Goal: Task Accomplishment & Management: Use online tool/utility

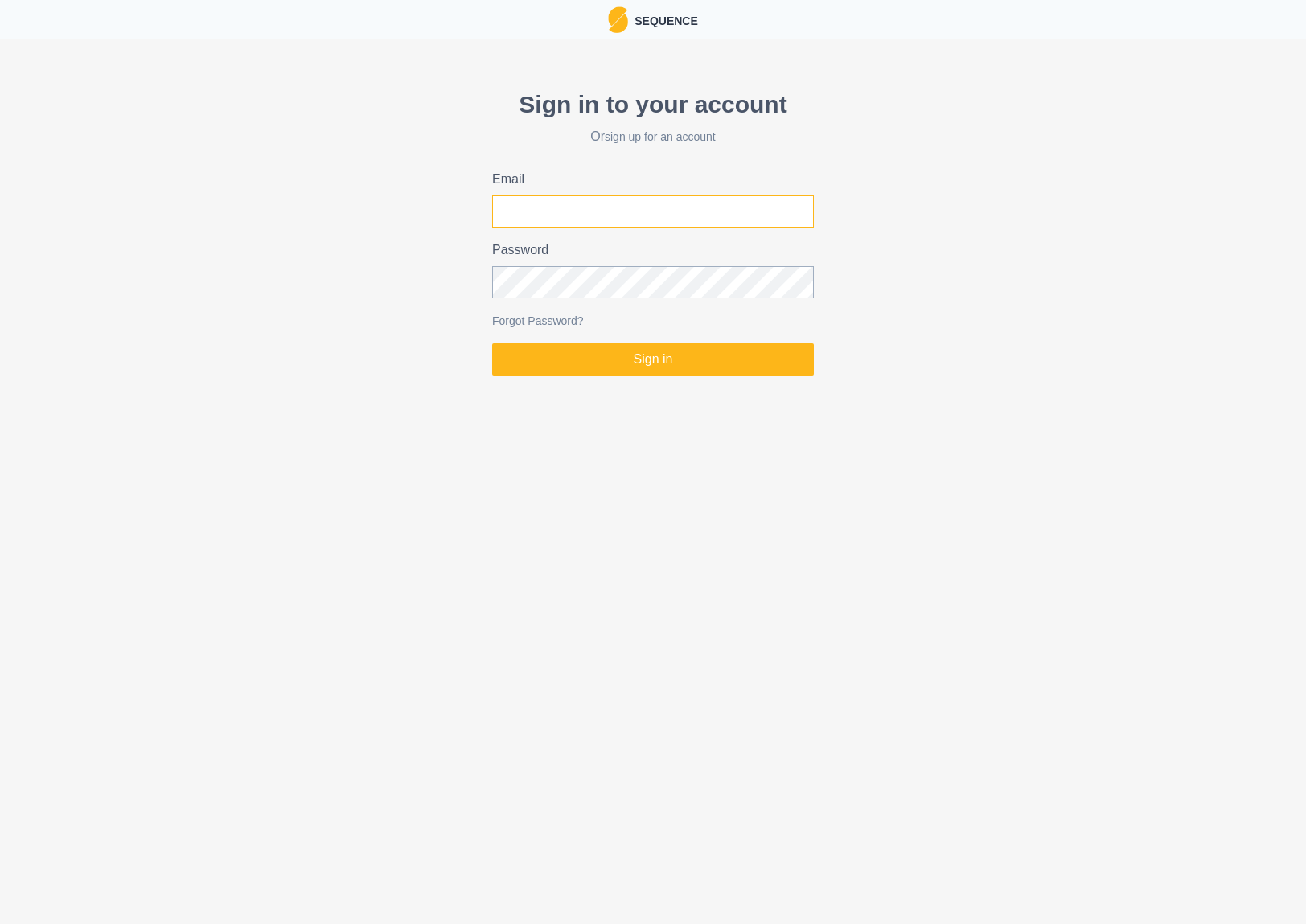
click at [573, 212] on input "Email" at bounding box center [653, 211] width 322 height 32
type input "[PERSON_NAME][EMAIL_ADDRESS][PERSON_NAME][DOMAIN_NAME]"
click at [492, 343] on button "Sign in" at bounding box center [653, 359] width 322 height 32
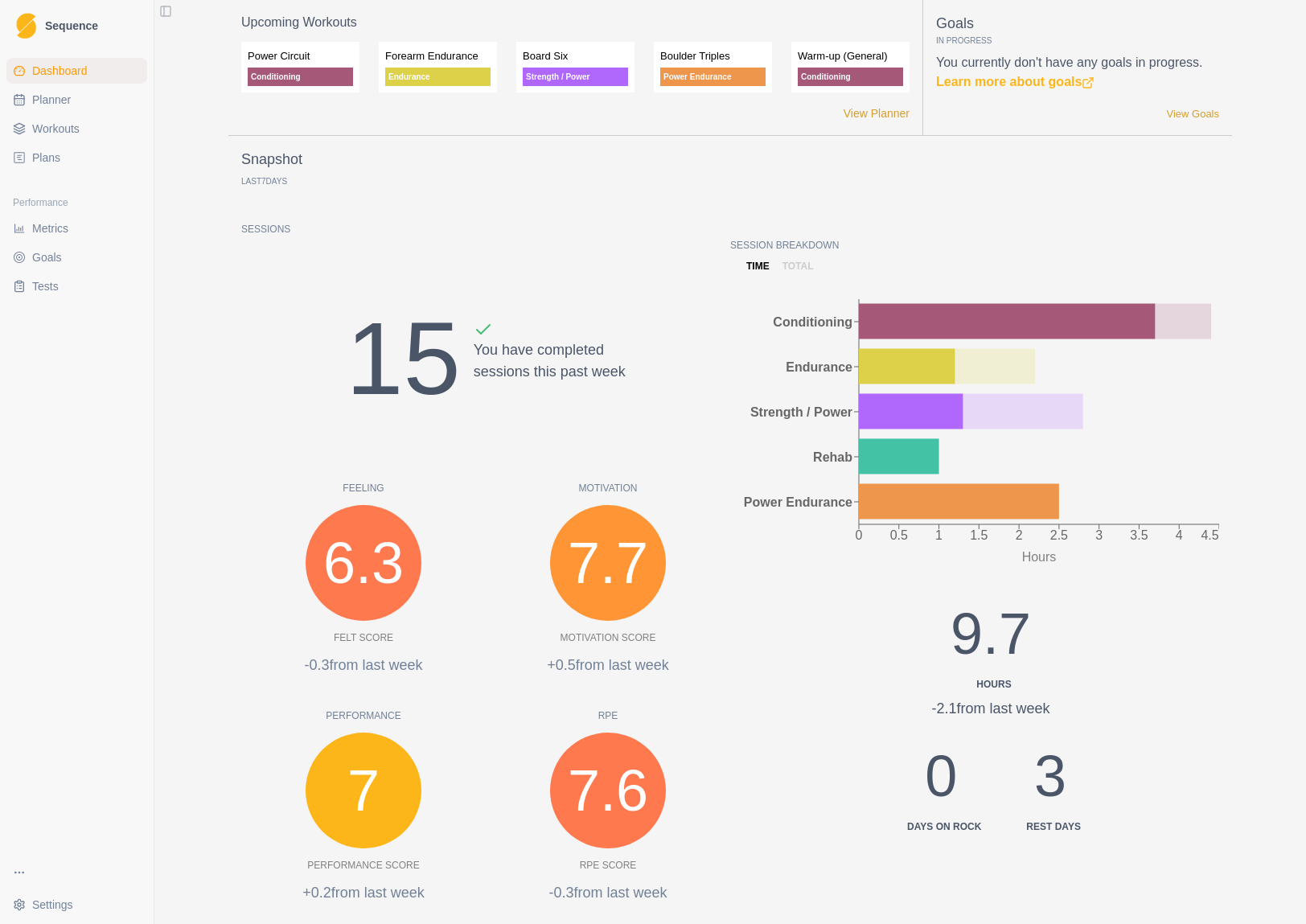
click at [60, 104] on span "Planner" at bounding box center [51, 100] width 38 height 16
select select "month"
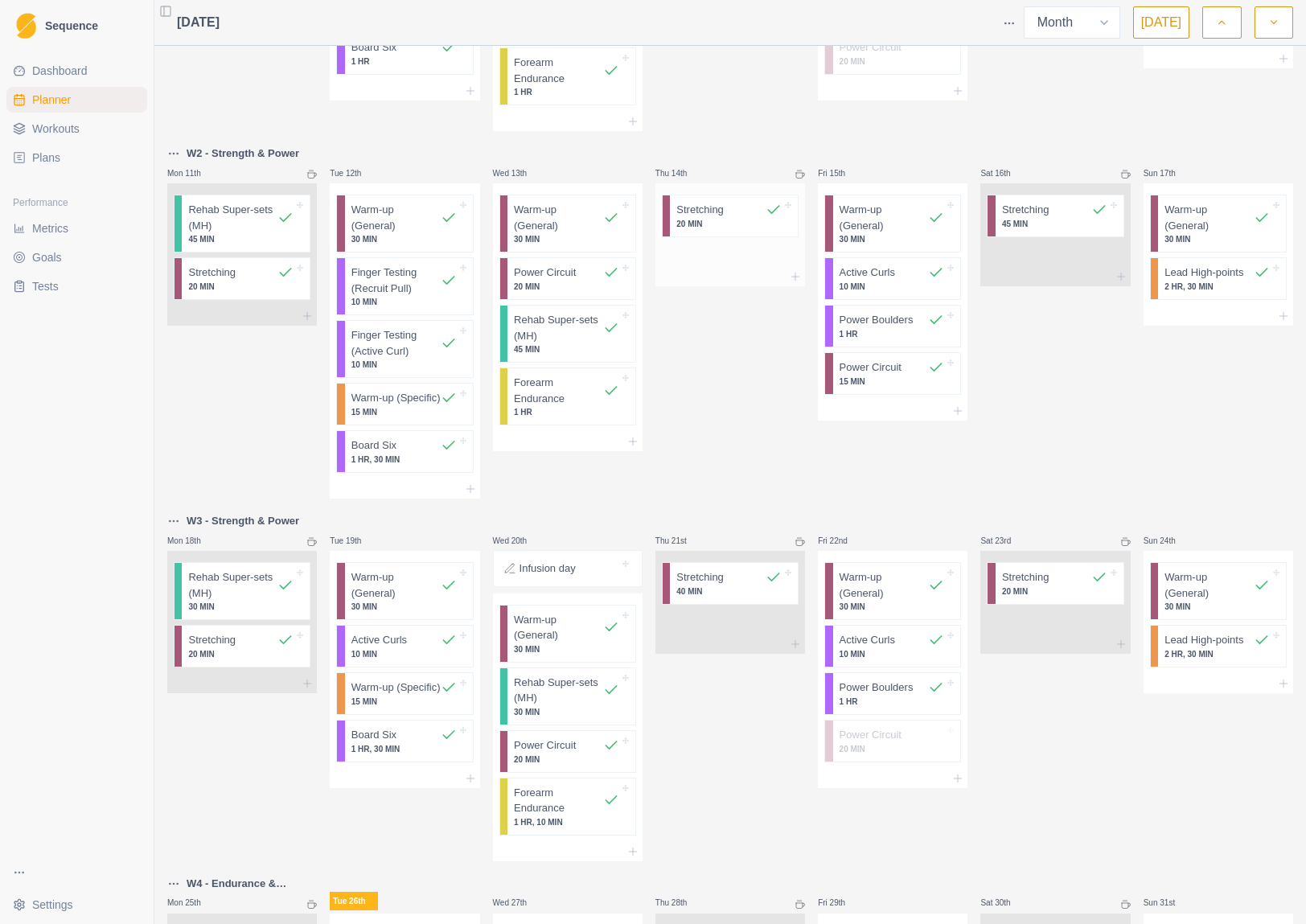
scroll to position [775, 0]
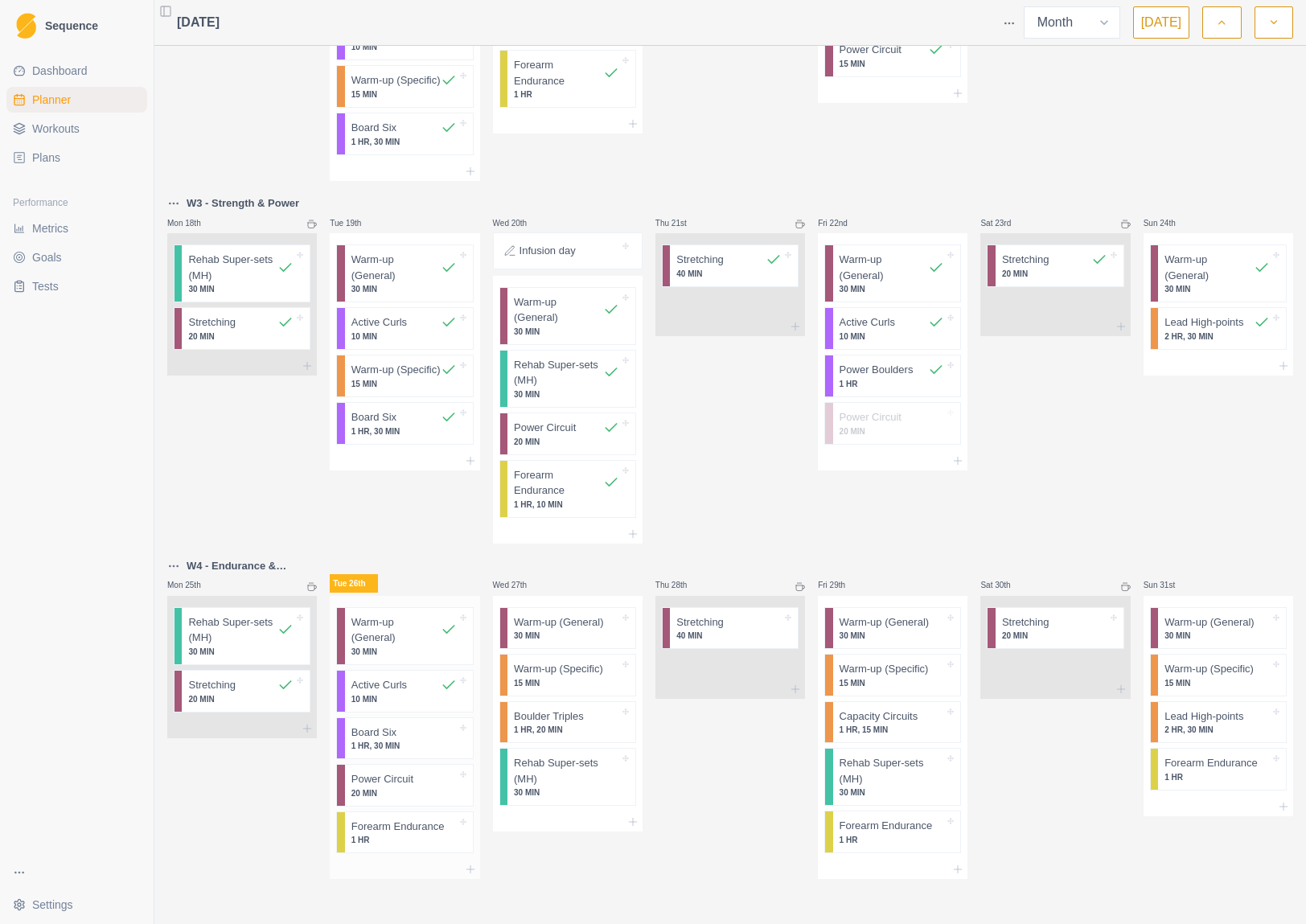
click at [409, 737] on div at bounding box center [426, 732] width 60 height 16
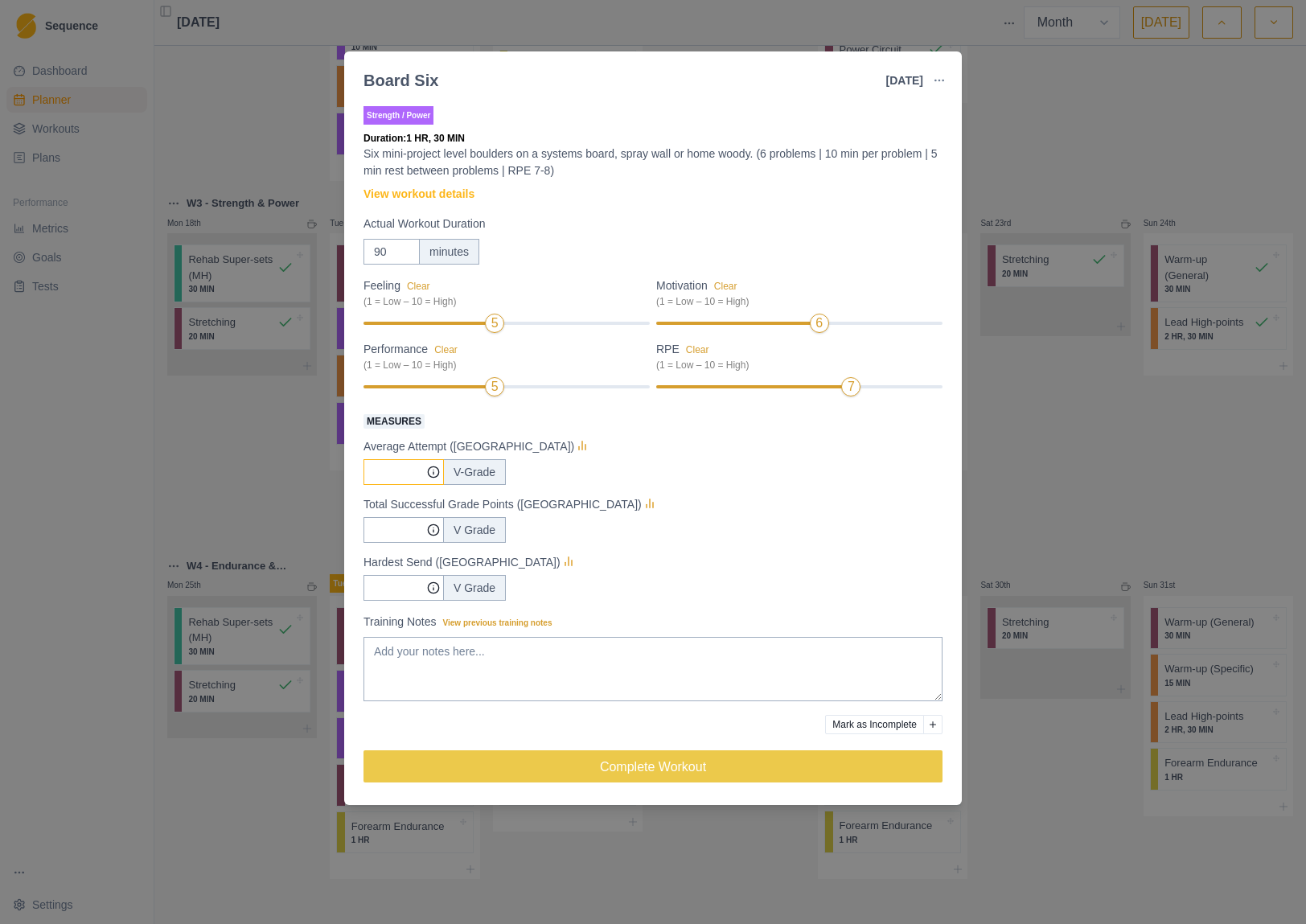
click at [398, 473] on input "Measures" at bounding box center [404, 472] width 80 height 26
type input "3.3"
click at [390, 485] on input "Measures" at bounding box center [404, 472] width 80 height 26
type input "12"
click at [394, 485] on input "Measures" at bounding box center [404, 472] width 80 height 26
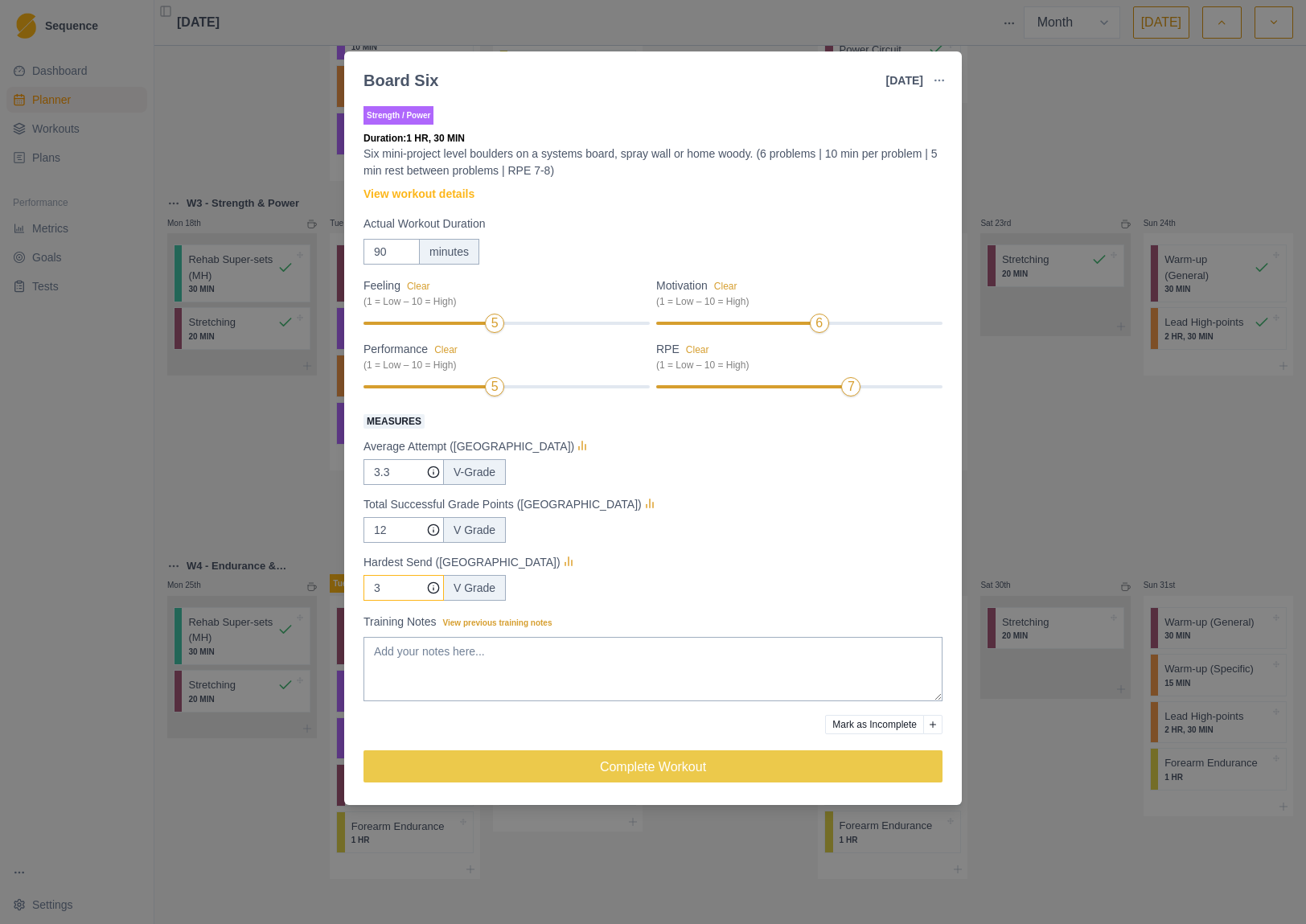
type input "3"
click at [582, 577] on div "3 V Grade" at bounding box center [653, 588] width 579 height 26
click at [525, 658] on textarea "Training Notes View previous training notes" at bounding box center [653, 669] width 579 height 65
type textarea "L"
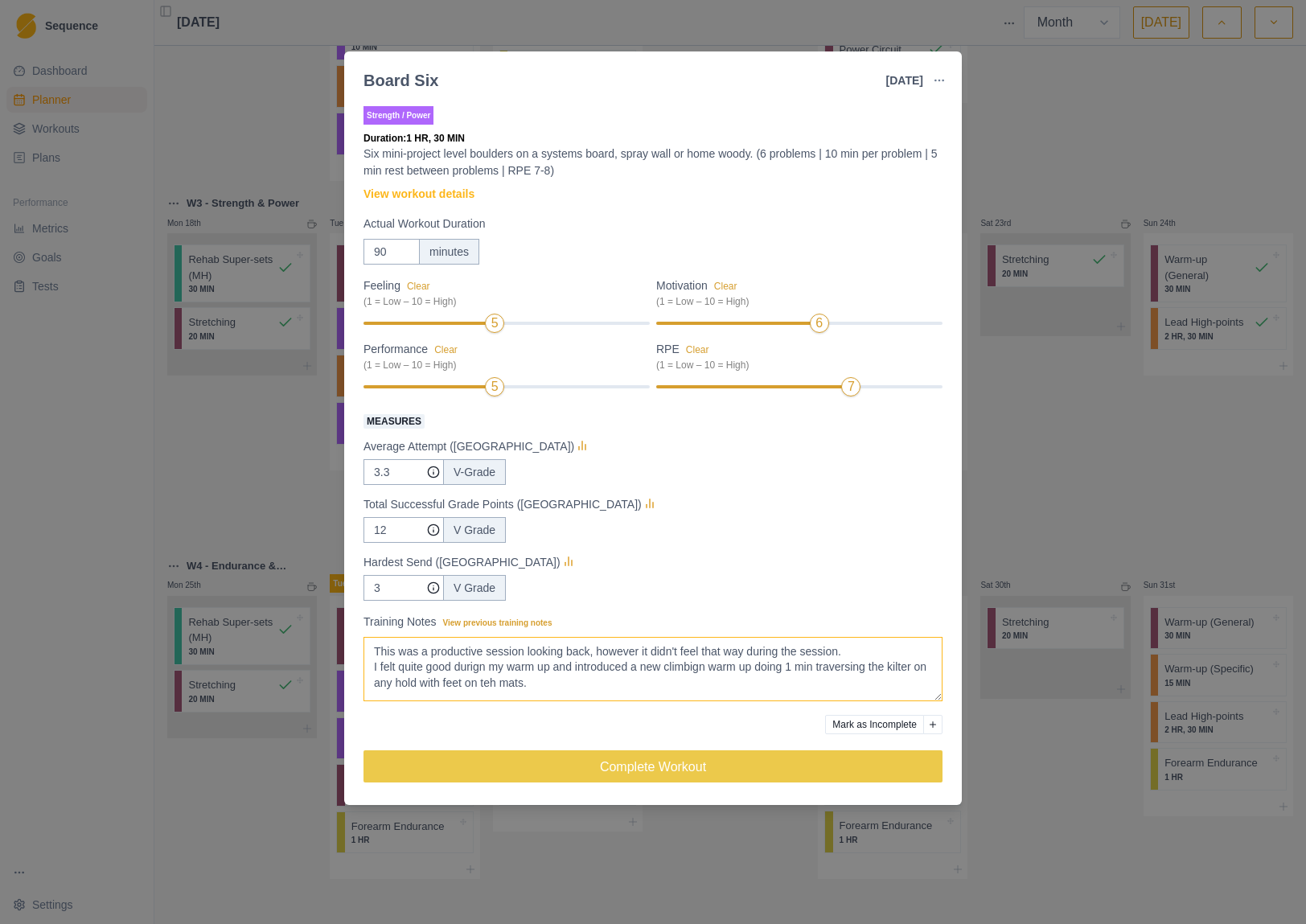
scroll to position [4, 0]
click at [598, 679] on textarea "This was a productive session looking back, however it didn't feel that way dur…" at bounding box center [653, 669] width 579 height 65
drag, startPoint x: 582, startPoint y: 662, endPoint x: 380, endPoint y: 657, distance: 202.1
click at [380, 657] on textarea "This was a productive session looking back, however it didn't feel that way dur…" at bounding box center [653, 669] width 579 height 65
click at [446, 677] on textarea "This was a productive session looking back, however it didn't feel that way dur…" at bounding box center [653, 669] width 579 height 65
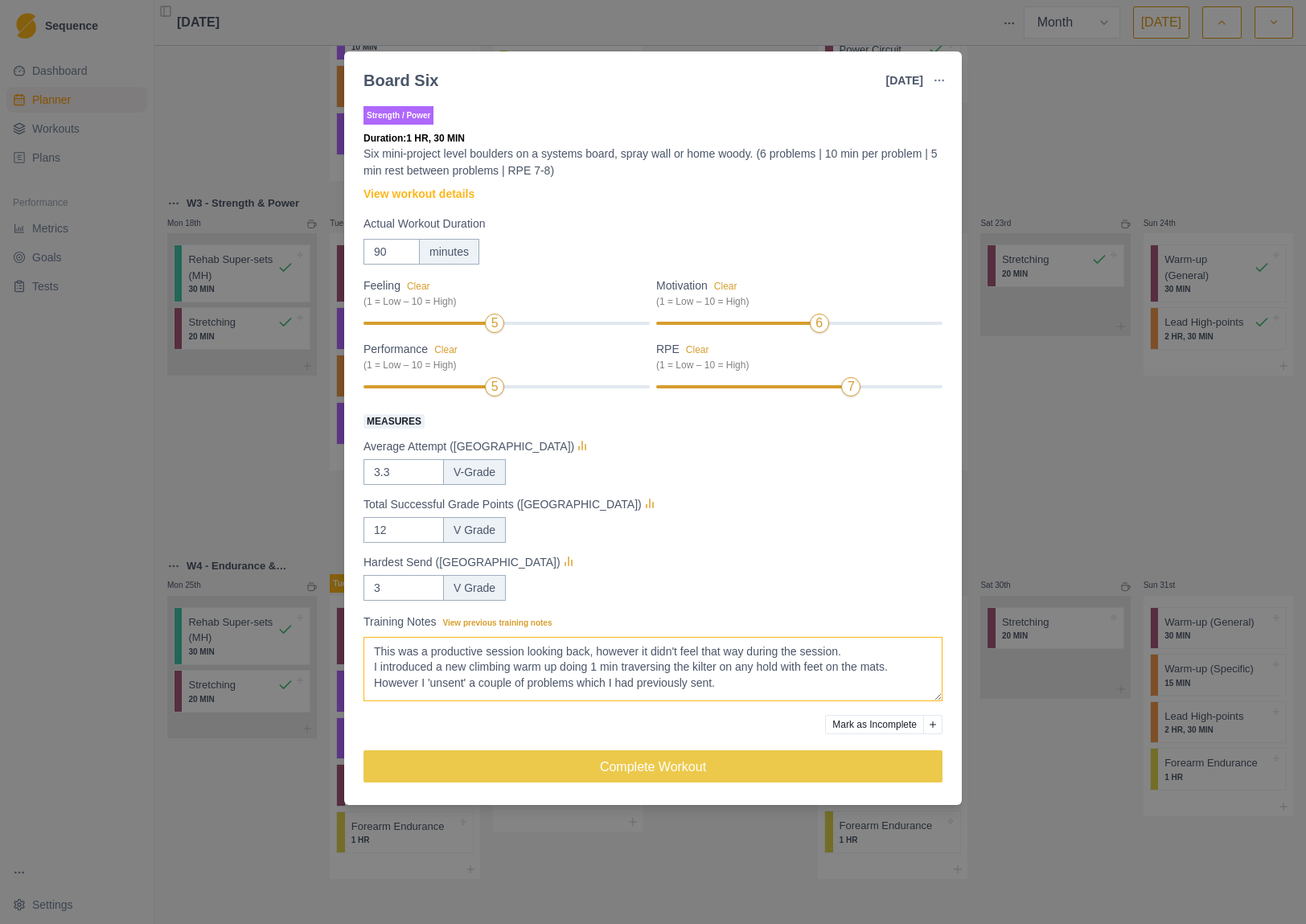
click at [395, 680] on textarea "This was a productive session looking back, however it didn't feel that way dur…" at bounding box center [653, 669] width 579 height 65
click at [809, 680] on textarea "This was a productive session looking back, however it didn't feel that way dur…" at bounding box center [653, 669] width 579 height 65
click at [533, 693] on textarea "This was a productive session looking back, however it didn't feel that way dur…" at bounding box center [653, 669] width 579 height 65
click at [673, 697] on textarea "This was a productive session looking back, however it didn't feel that way dur…" at bounding box center [653, 669] width 579 height 65
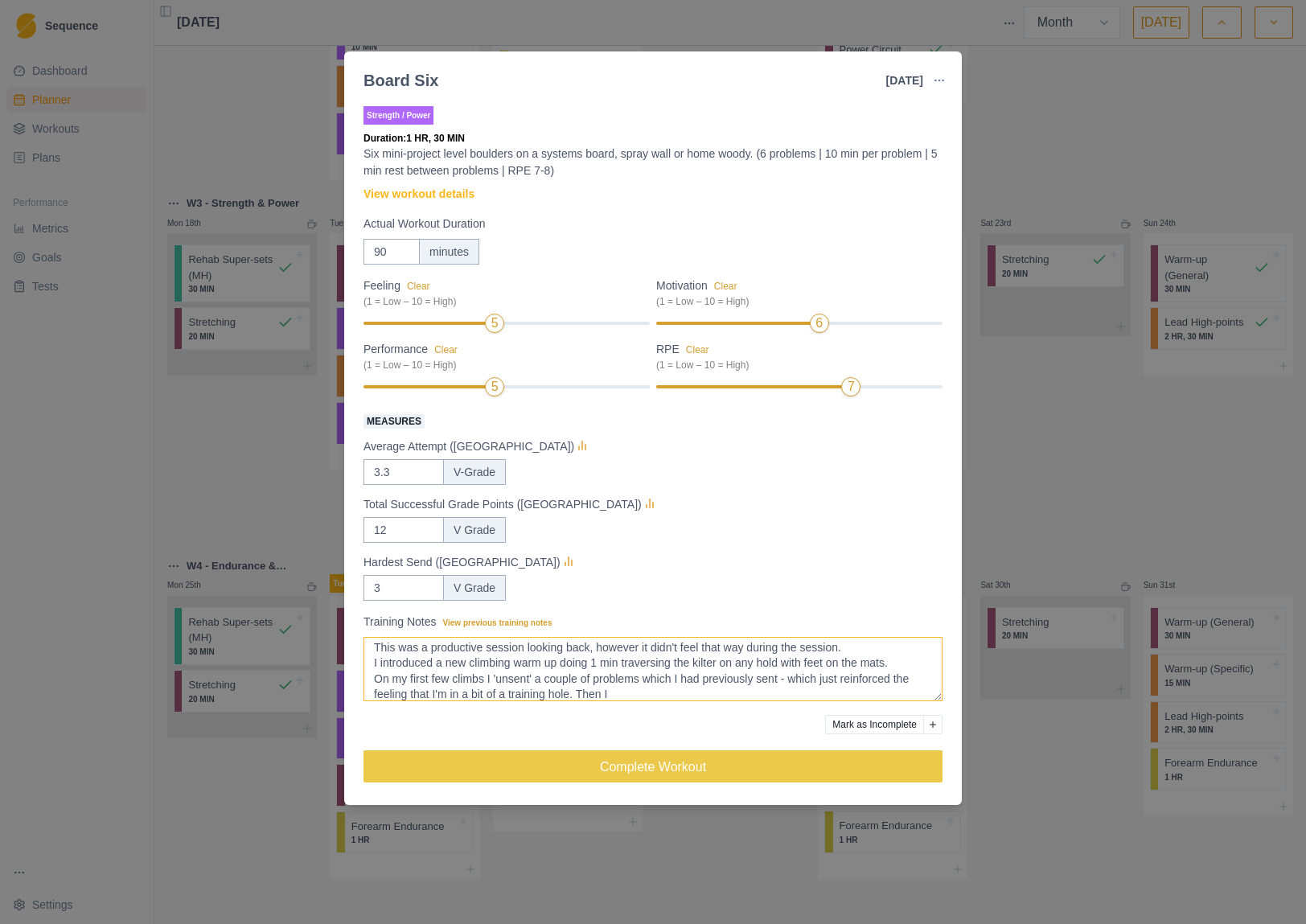
scroll to position [27, 0]
click at [464, 687] on textarea "This was a productive session looking back, however it didn't feel that way dur…" at bounding box center [653, 669] width 579 height 65
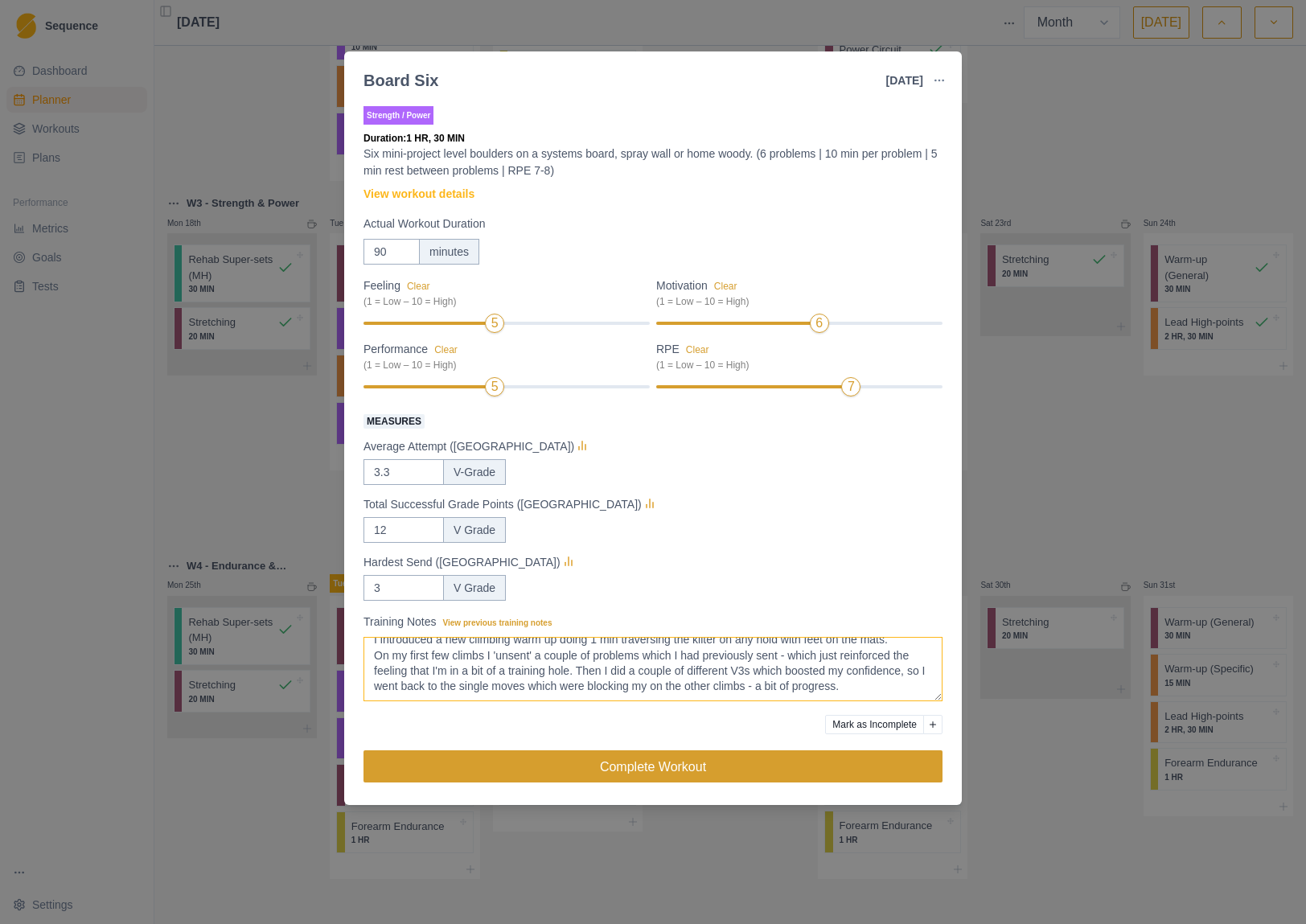
type textarea "This was a productive session looking back, however it didn't feel that way dur…"
click at [624, 767] on button "Complete Workout" at bounding box center [653, 766] width 579 height 32
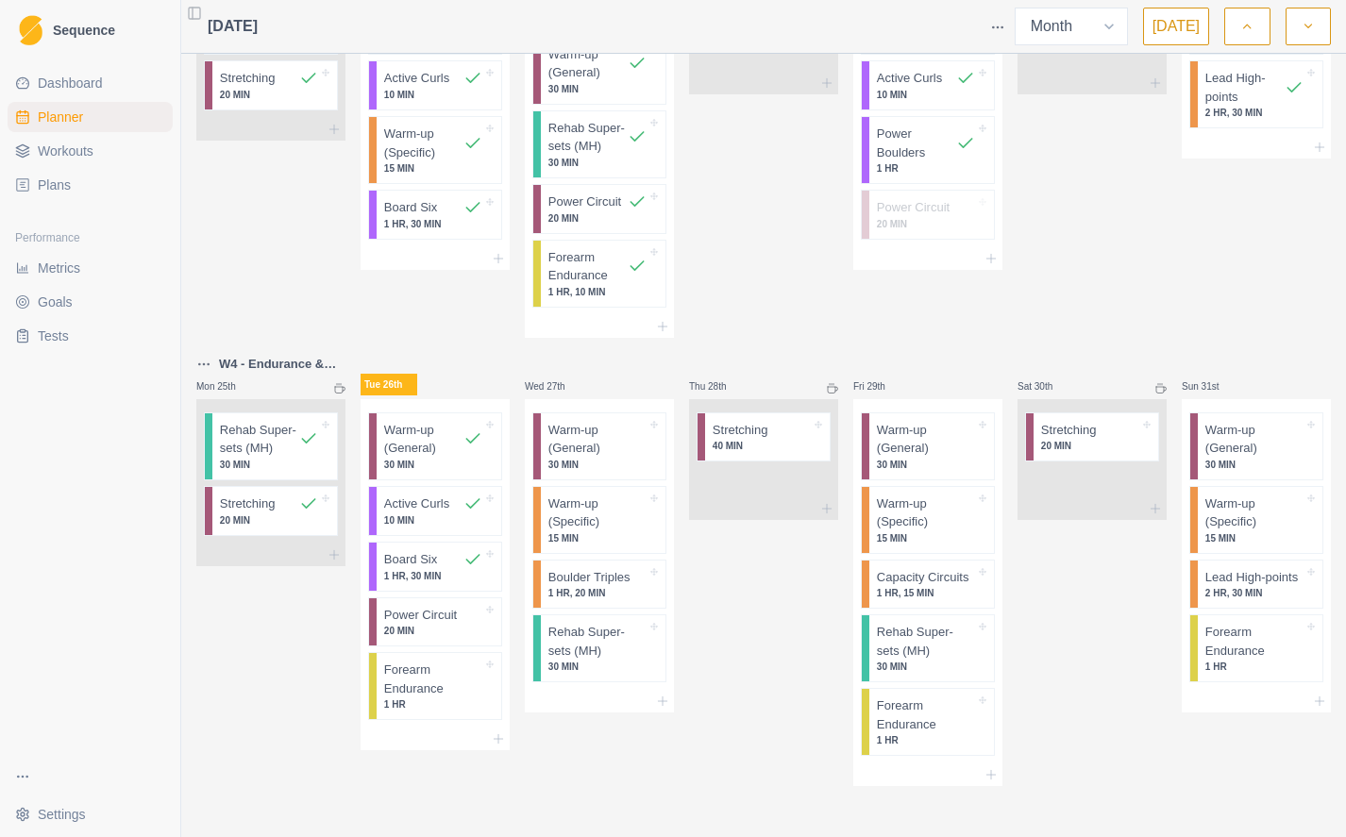
scroll to position [1276, 0]
